Goal: Task Accomplishment & Management: Complete application form

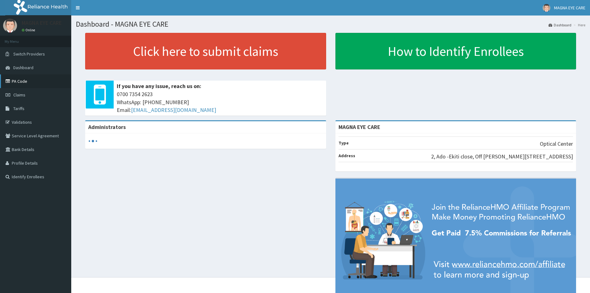
click at [33, 84] on link "PA Code" at bounding box center [35, 81] width 71 height 14
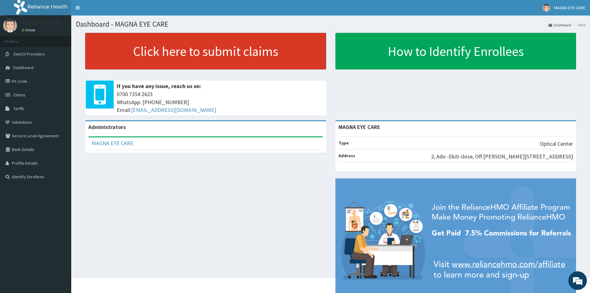
click at [156, 52] on link "Click here to submit claims" at bounding box center [205, 51] width 241 height 37
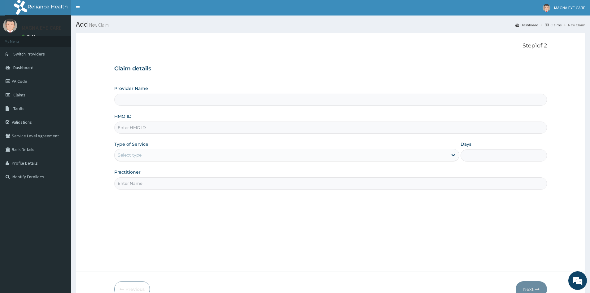
click at [144, 103] on input "Provider Name" at bounding box center [330, 100] width 433 height 12
type input "MAGNA EYE CARE"
click at [140, 130] on input "HMO ID" at bounding box center [330, 127] width 433 height 12
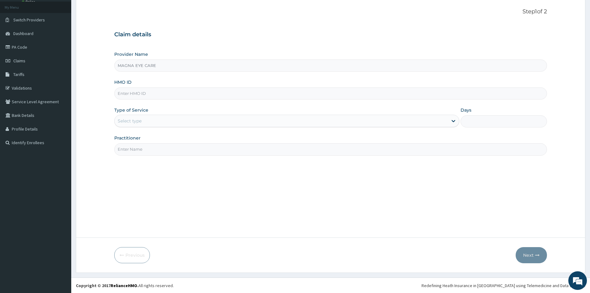
scroll to position [34, 0]
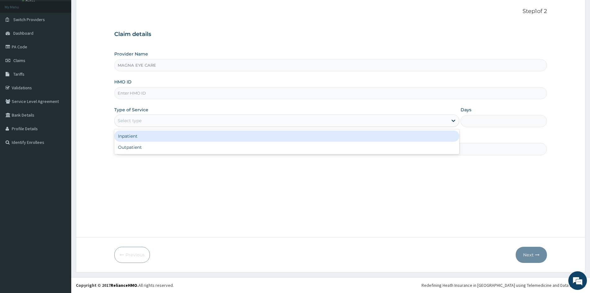
click at [174, 120] on div "Select type" at bounding box center [281, 121] width 333 height 10
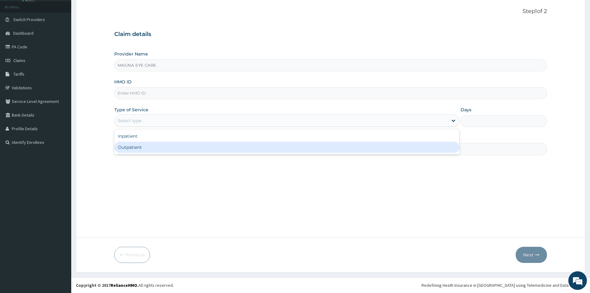
scroll to position [0, 0]
click at [154, 149] on div "Outpatient" at bounding box center [286, 147] width 345 height 11
type input "1"
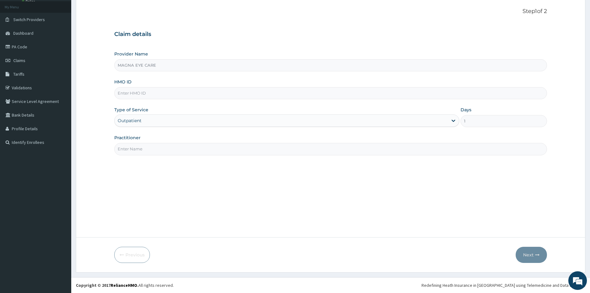
click at [155, 95] on input "HMO ID" at bounding box center [330, 93] width 433 height 12
paste input "SWG/10126/A"
type input "SWG/10126/A"
click at [144, 151] on input "Practitioner" at bounding box center [330, 149] width 433 height 12
type input "DR EMILIA"
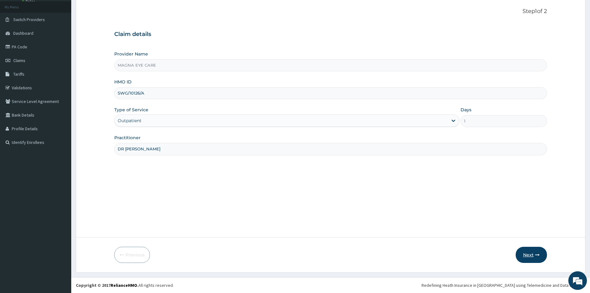
click at [533, 254] on button "Next" at bounding box center [531, 255] width 31 height 16
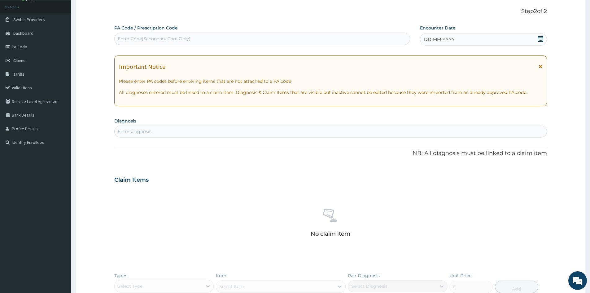
click at [163, 38] on div "Enter Code(Secondary Care Only)" at bounding box center [154, 39] width 73 height 6
paste input "SWG/10126/A"
type input "S"
click at [194, 35] on div "Enter Code(Secondary Care Only)" at bounding box center [262, 39] width 295 height 10
paste input "PA/ACED53"
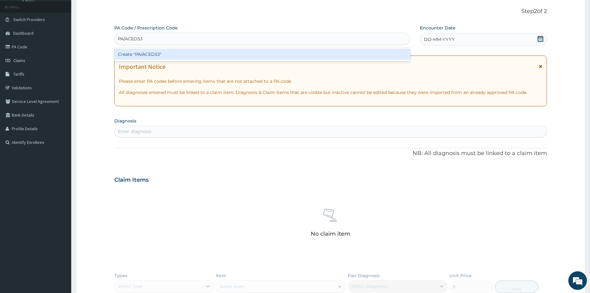
type input "PA/ACED53"
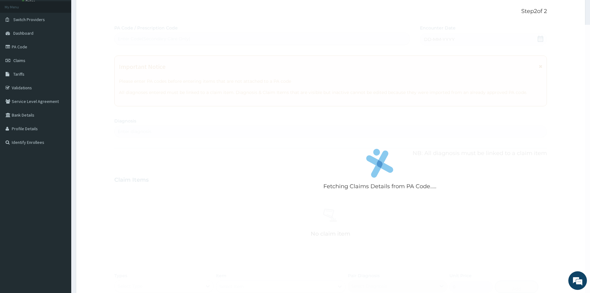
click at [92, 54] on form "Step 2 of 2 Fetching Claims Details from PA Code..... PA Code / Prescription Co…" at bounding box center [331, 190] width 510 height 385
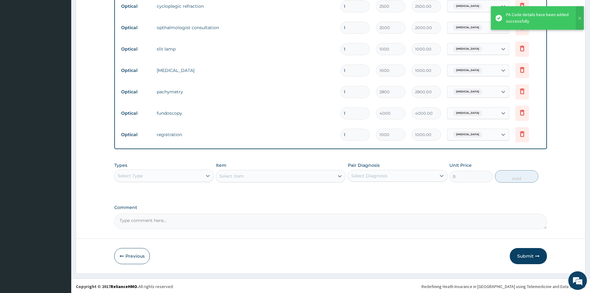
scroll to position [268, 0]
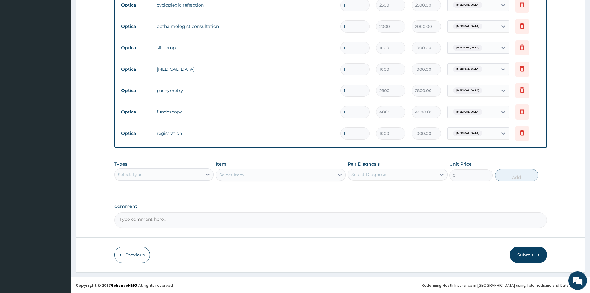
click at [523, 254] on button "Submit" at bounding box center [528, 255] width 37 height 16
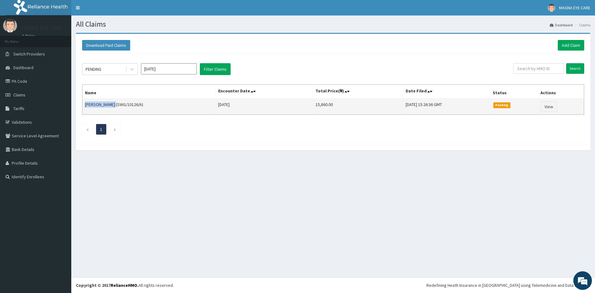
drag, startPoint x: 83, startPoint y: 103, endPoint x: 115, endPoint y: 108, distance: 32.2
click at [115, 108] on td "[PERSON_NAME] (SWG/10126/A)" at bounding box center [148, 107] width 133 height 16
copy td "[PERSON_NAME]"
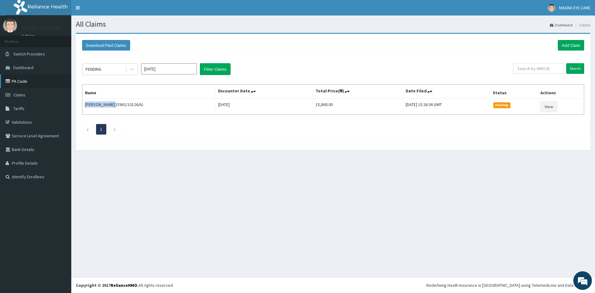
click at [21, 81] on link "PA Code" at bounding box center [35, 81] width 71 height 14
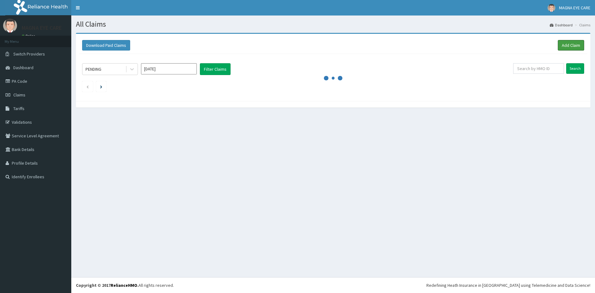
click at [565, 43] on link "Add Claim" at bounding box center [571, 45] width 26 height 11
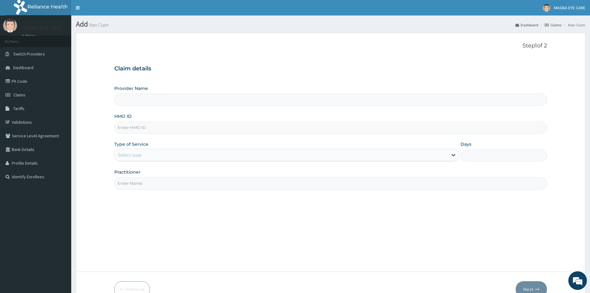
type input "MAGNA EYE CARE"
click at [133, 129] on input "HMO ID" at bounding box center [330, 127] width 433 height 12
paste input "PIG/10003/A"
type input "PIG/10003/A"
click at [145, 153] on div "Select type" at bounding box center [281, 155] width 333 height 10
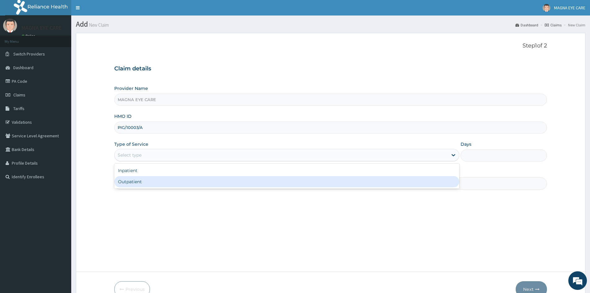
click at [145, 182] on div "Outpatient" at bounding box center [286, 181] width 345 height 11
type input "1"
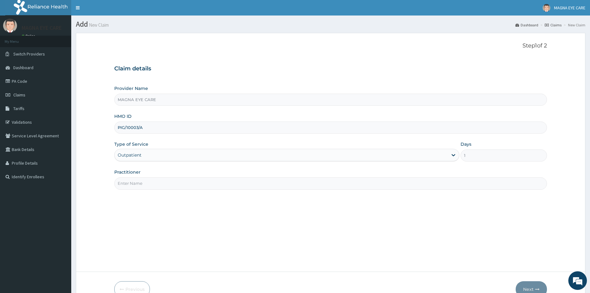
click at [176, 185] on input "Practitioner" at bounding box center [330, 183] width 433 height 12
type input "DR ANNABELLE"
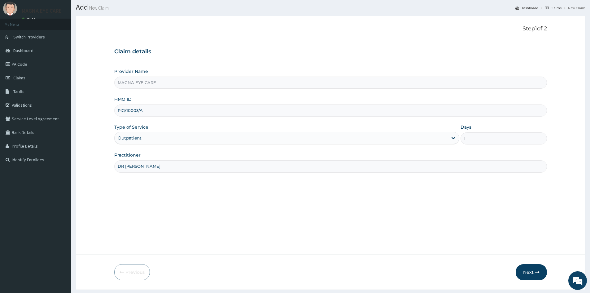
scroll to position [34, 0]
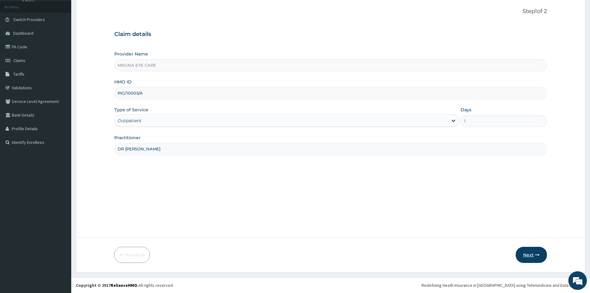
click at [525, 254] on button "Next" at bounding box center [531, 255] width 31 height 16
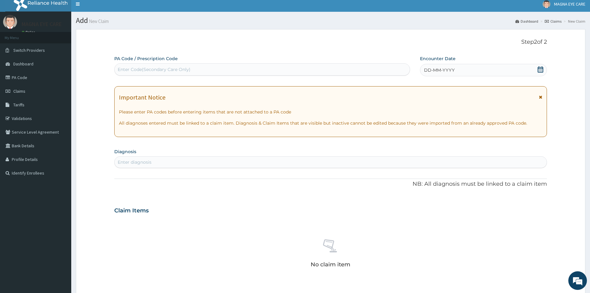
scroll to position [0, 0]
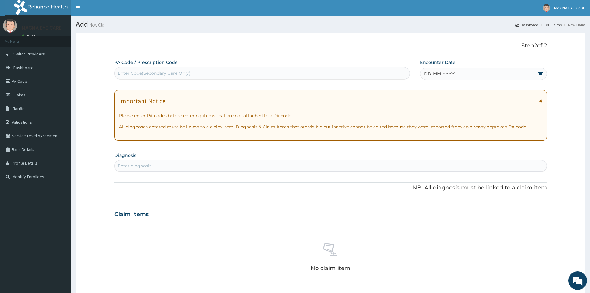
click at [157, 73] on div "Enter Code(Secondary Care Only)" at bounding box center [154, 73] width 73 height 6
paste input "PA/652782"
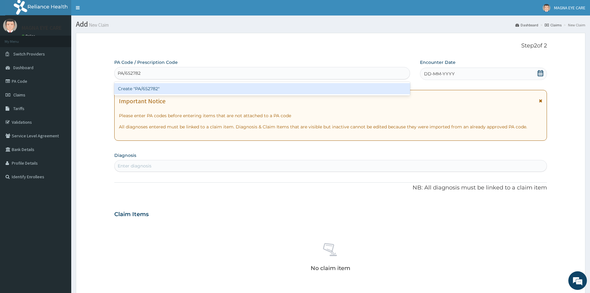
type input "PA/652782"
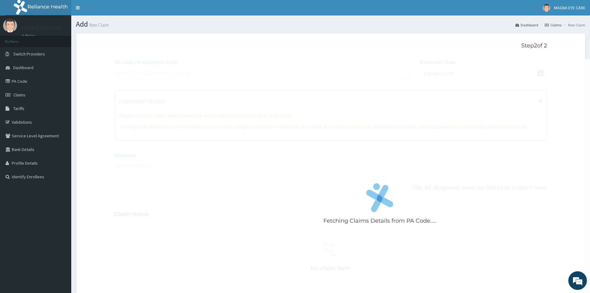
click at [299, 46] on p "Step 2 of 2" at bounding box center [330, 45] width 433 height 7
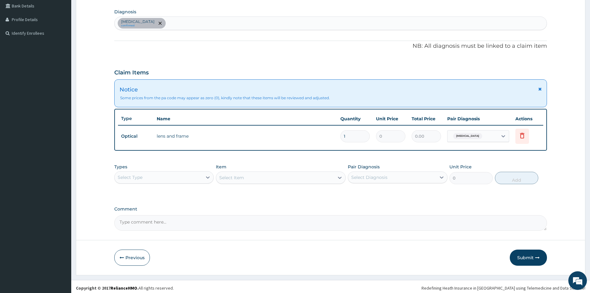
scroll to position [146, 0]
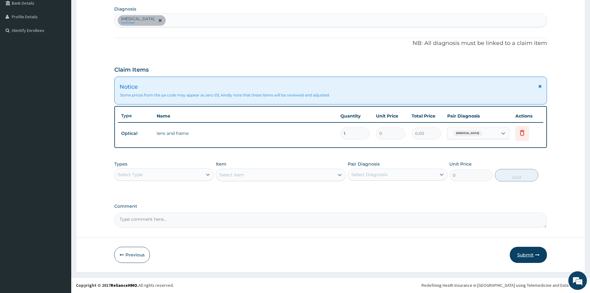
click at [531, 257] on button "Submit" at bounding box center [528, 255] width 37 height 16
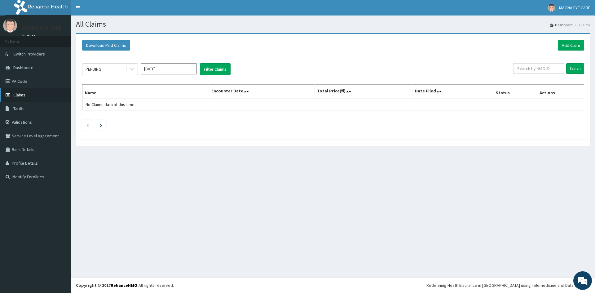
click at [24, 94] on span "Claims" at bounding box center [19, 95] width 12 height 6
click at [219, 70] on button "Filter Claims" at bounding box center [215, 69] width 31 height 12
click at [224, 69] on button "Filter Claims" at bounding box center [215, 69] width 31 height 12
click at [520, 68] on input "text" at bounding box center [538, 68] width 51 height 11
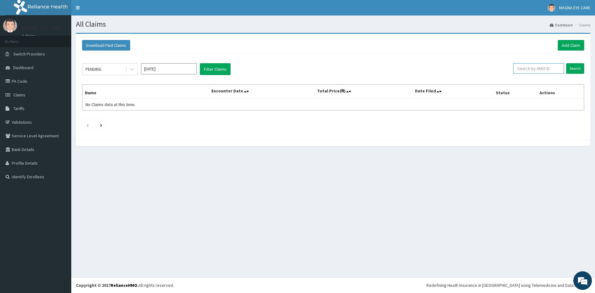
paste input "PIG/10003/A"
type input "PIG/10003/A"
click at [574, 67] on input "Search" at bounding box center [575, 68] width 18 height 11
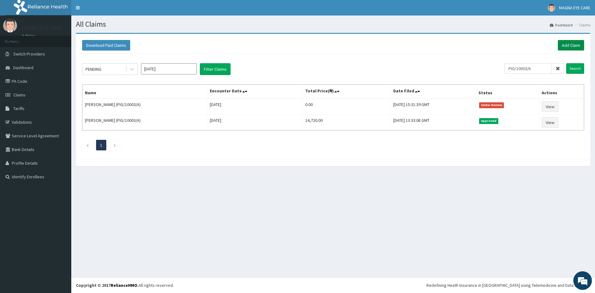
click at [568, 46] on link "Add Claim" at bounding box center [571, 45] width 26 height 11
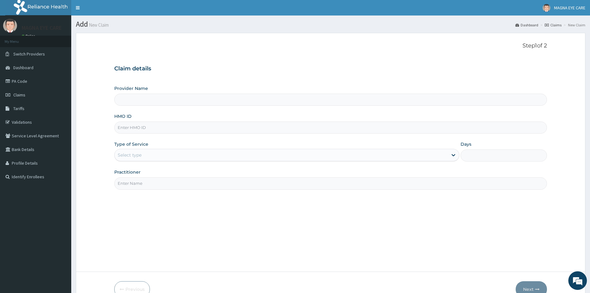
type input "MAGNA EYE CARE"
click at [136, 131] on input "HMO ID" at bounding box center [330, 127] width 433 height 12
paste input "GAC/10003/A"
type input "GAC/10003/A"
click at [158, 157] on div "Select type" at bounding box center [281, 155] width 333 height 10
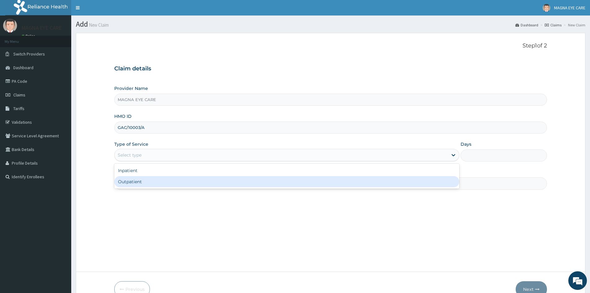
drag, startPoint x: 146, startPoint y: 181, endPoint x: 151, endPoint y: 180, distance: 5.0
click at [147, 181] on div "Outpatient" at bounding box center [286, 181] width 345 height 11
type input "1"
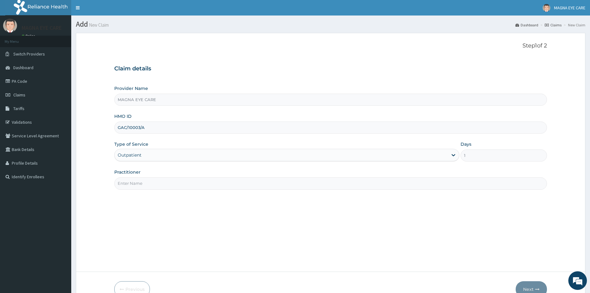
click at [159, 182] on input "Practitioner" at bounding box center [330, 183] width 433 height 12
type input "DR [PERSON_NAME]"
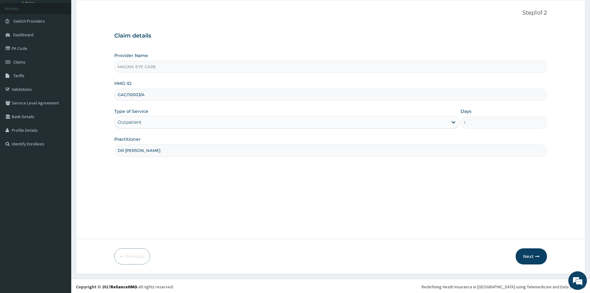
scroll to position [34, 0]
click at [533, 257] on button "Next" at bounding box center [531, 255] width 31 height 16
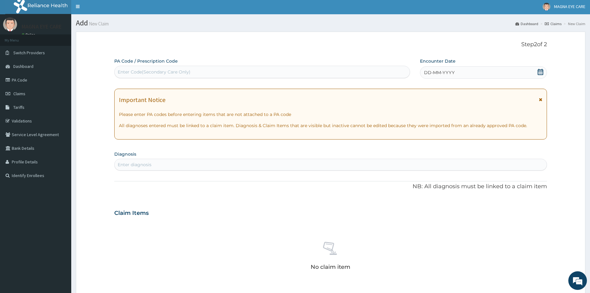
scroll to position [0, 0]
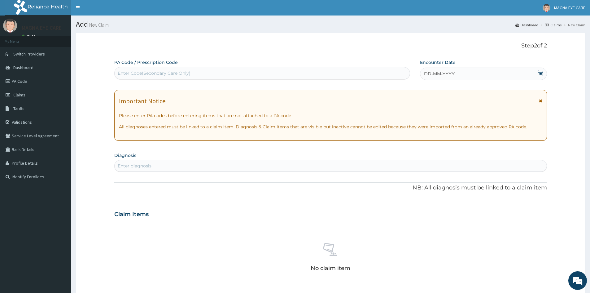
click at [160, 72] on div "Enter Code(Secondary Care Only)" at bounding box center [154, 73] width 73 height 6
paste input "PA/323906"
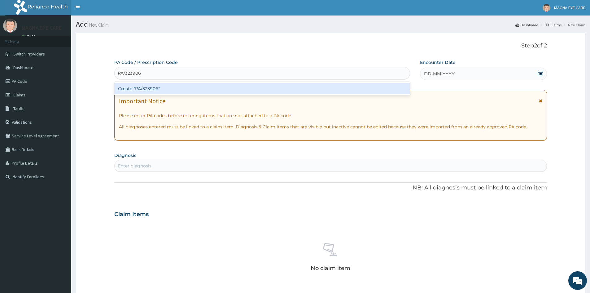
type input "PA/323906"
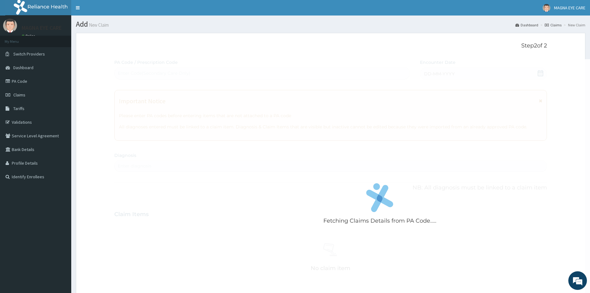
click at [232, 39] on form "Step 2 of 2 Fetching Claims Details from PA Code..... PA Code / Prescription Co…" at bounding box center [331, 225] width 510 height 385
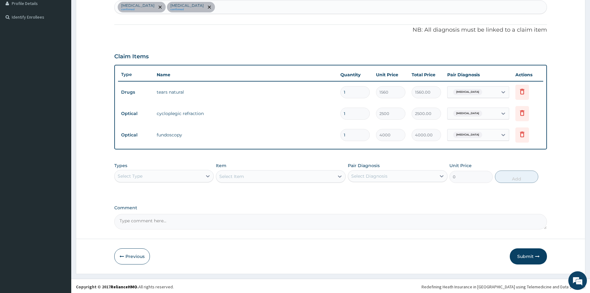
scroll to position [161, 0]
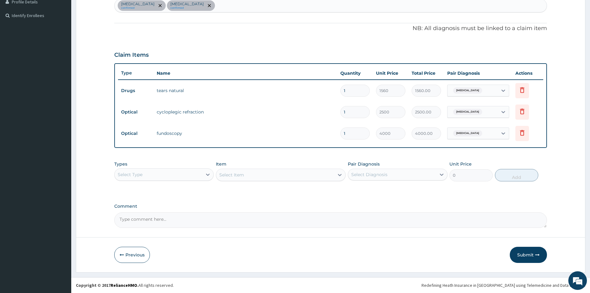
drag, startPoint x: 528, startPoint y: 256, endPoint x: 514, endPoint y: 254, distance: 13.4
click at [527, 255] on button "Submit" at bounding box center [528, 255] width 37 height 16
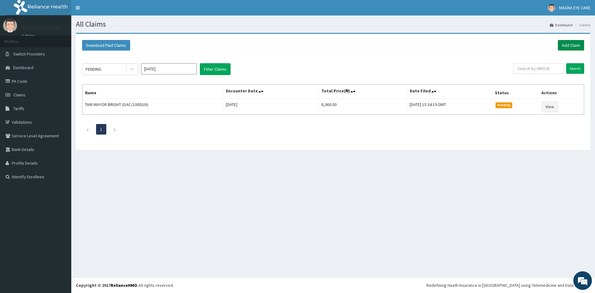
click at [571, 47] on link "Add Claim" at bounding box center [571, 45] width 26 height 11
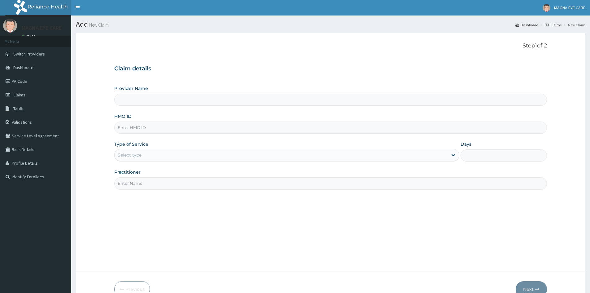
click at [169, 100] on input "Provider Name" at bounding box center [330, 100] width 433 height 12
type input "MAGNA EYE CARE"
click at [128, 130] on input "HMO ID" at bounding box center [330, 127] width 433 height 12
paste input "SWG/10066/A"
type input "SWG/10066/A"
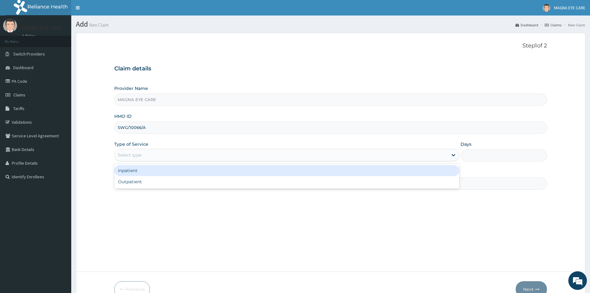
drag, startPoint x: 146, startPoint y: 152, endPoint x: 143, endPoint y: 156, distance: 4.2
click at [145, 154] on div "Select type" at bounding box center [281, 155] width 333 height 10
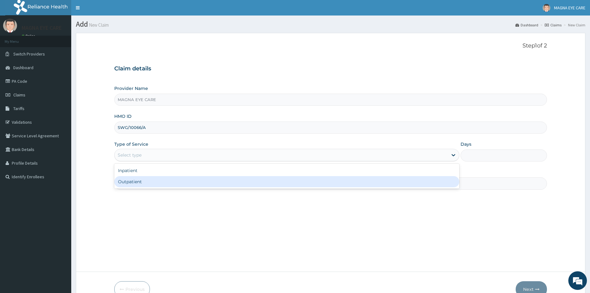
click at [133, 181] on div "Outpatient" at bounding box center [286, 181] width 345 height 11
type input "1"
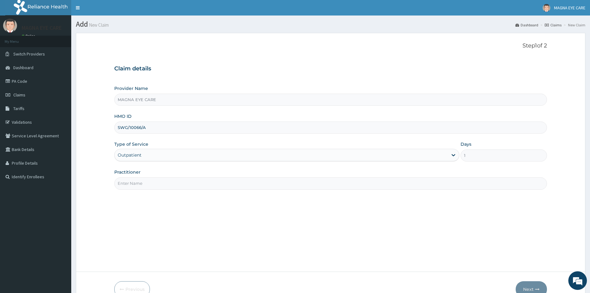
click at [155, 183] on input "Practitioner" at bounding box center [330, 183] width 433 height 12
type input "DR ANNABELLE"
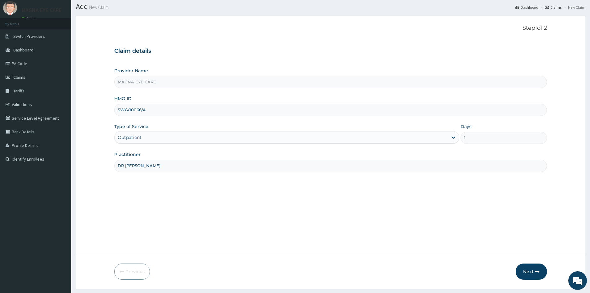
scroll to position [34, 0]
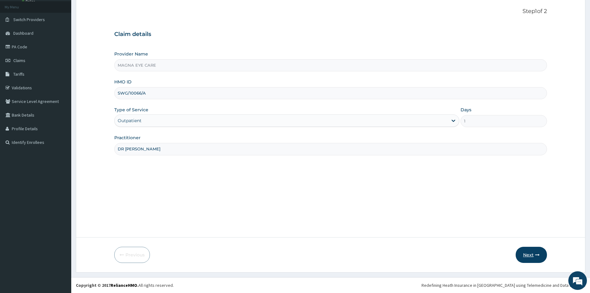
click at [524, 253] on button "Next" at bounding box center [531, 255] width 31 height 16
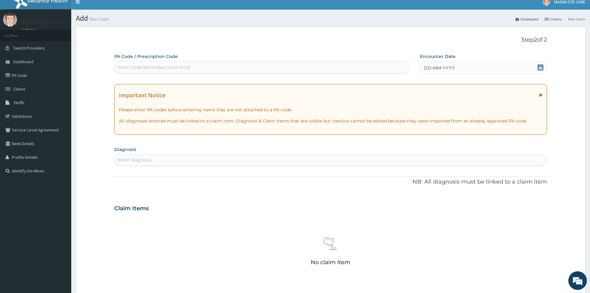
scroll to position [0, 0]
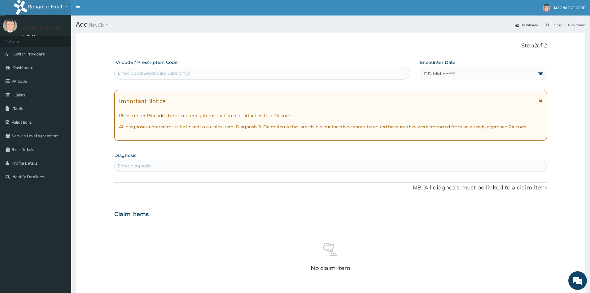
click at [142, 71] on div "Enter Code(Secondary Care Only)" at bounding box center [154, 73] width 73 height 6
paste input "PA/F42BE4"
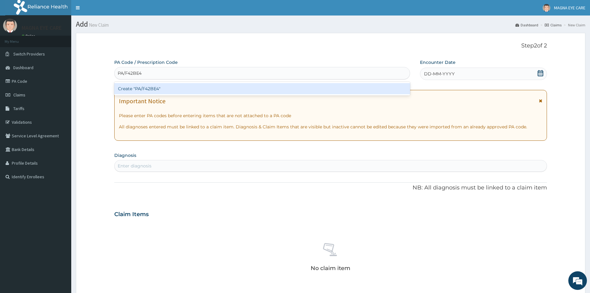
type input "PA/F42BE4"
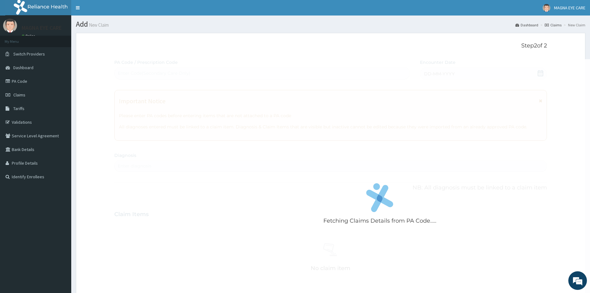
drag, startPoint x: 274, startPoint y: 37, endPoint x: 273, endPoint y: 42, distance: 5.8
click at [275, 37] on form "Step 2 of 2 Fetching Claims Details from PA Code..... PA Code / Prescription Co…" at bounding box center [331, 225] width 510 height 385
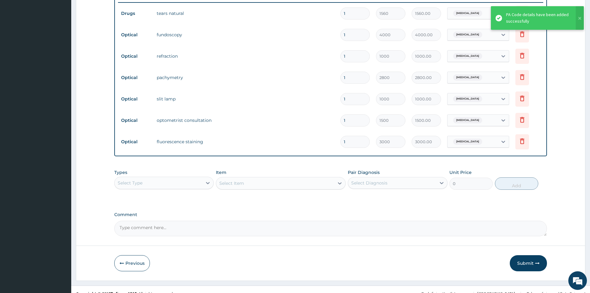
scroll to position [247, 0]
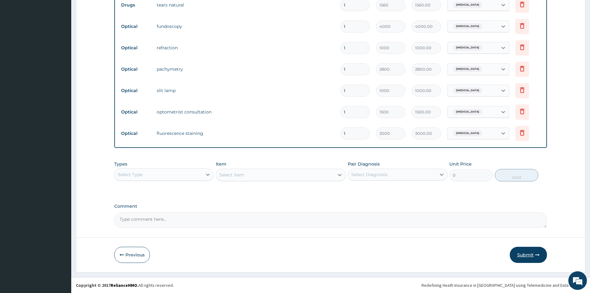
click at [529, 257] on button "Submit" at bounding box center [528, 255] width 37 height 16
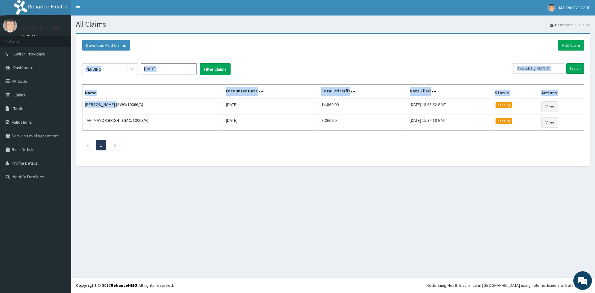
drag, startPoint x: 119, startPoint y: 105, endPoint x: 80, endPoint y: 103, distance: 38.5
click at [80, 103] on div "PENDING Sep 2025 Filter Claims Search Name Encounter Date Total Price(₦) Date F…" at bounding box center [333, 105] width 508 height 103
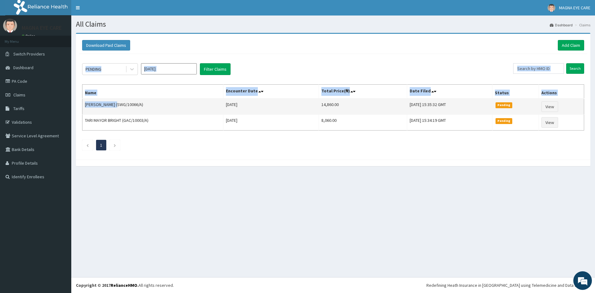
click at [88, 113] on td "[PERSON_NAME] (SWG/10066/A)" at bounding box center [152, 107] width 141 height 16
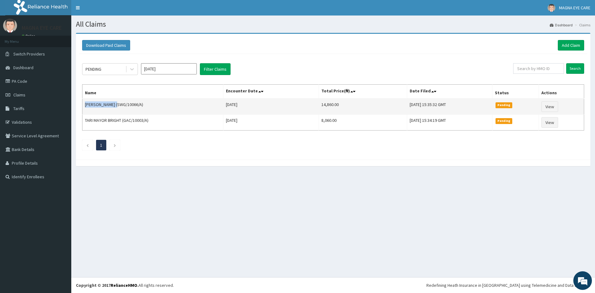
drag, startPoint x: 119, startPoint y: 105, endPoint x: 82, endPoint y: 106, distance: 36.3
click at [82, 106] on td "[PERSON_NAME] (SWG/10066/A)" at bounding box center [152, 107] width 141 height 16
copy td "WILSON NNABUIKE"
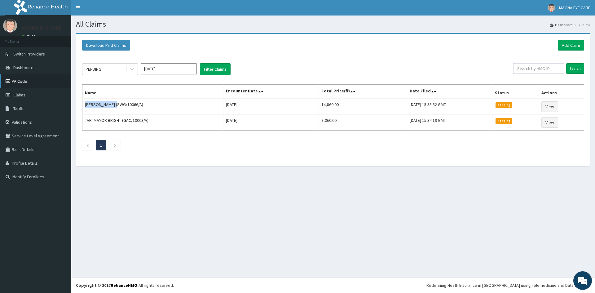
click at [27, 83] on link "PA Code" at bounding box center [35, 81] width 71 height 14
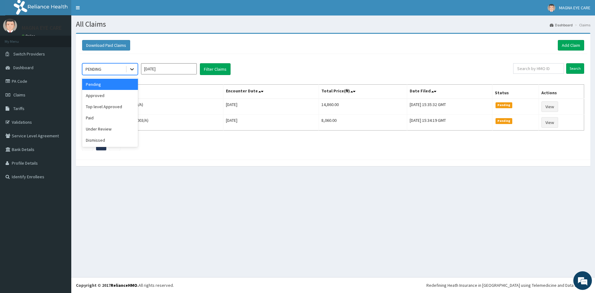
click at [133, 71] on icon at bounding box center [132, 69] width 6 height 6
click at [174, 52] on div "Download Paid Claims Add Claim" at bounding box center [333, 45] width 508 height 17
click at [134, 70] on icon at bounding box center [132, 69] width 6 height 6
click at [118, 96] on div "Approved" at bounding box center [110, 95] width 56 height 11
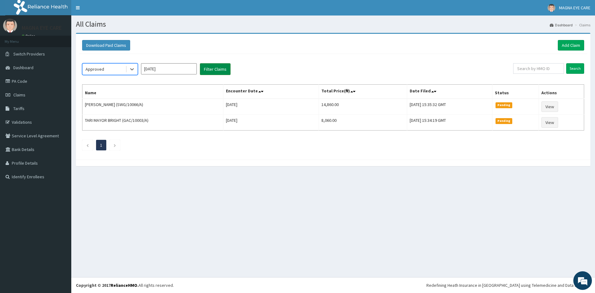
click at [213, 68] on button "Filter Claims" at bounding box center [215, 69] width 31 height 12
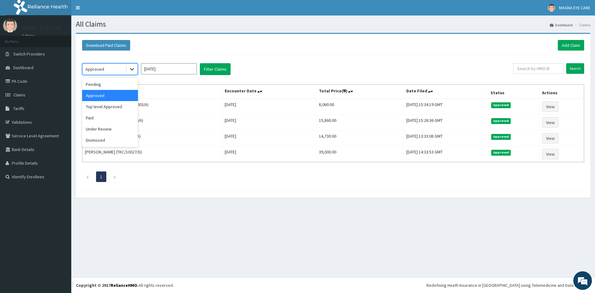
click at [131, 68] on icon at bounding box center [132, 69] width 6 height 6
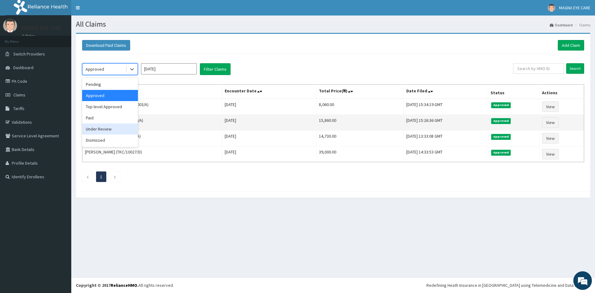
click at [95, 130] on div "Under Review" at bounding box center [110, 128] width 56 height 11
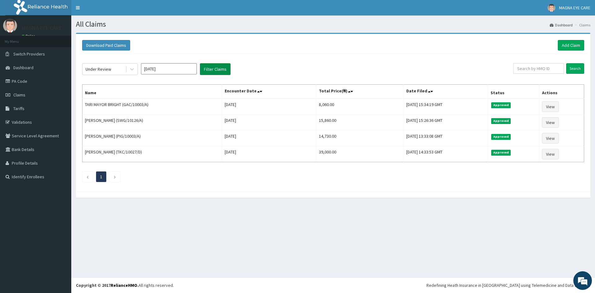
click at [220, 68] on button "Filter Claims" at bounding box center [215, 69] width 31 height 12
